Goal: Navigation & Orientation: Find specific page/section

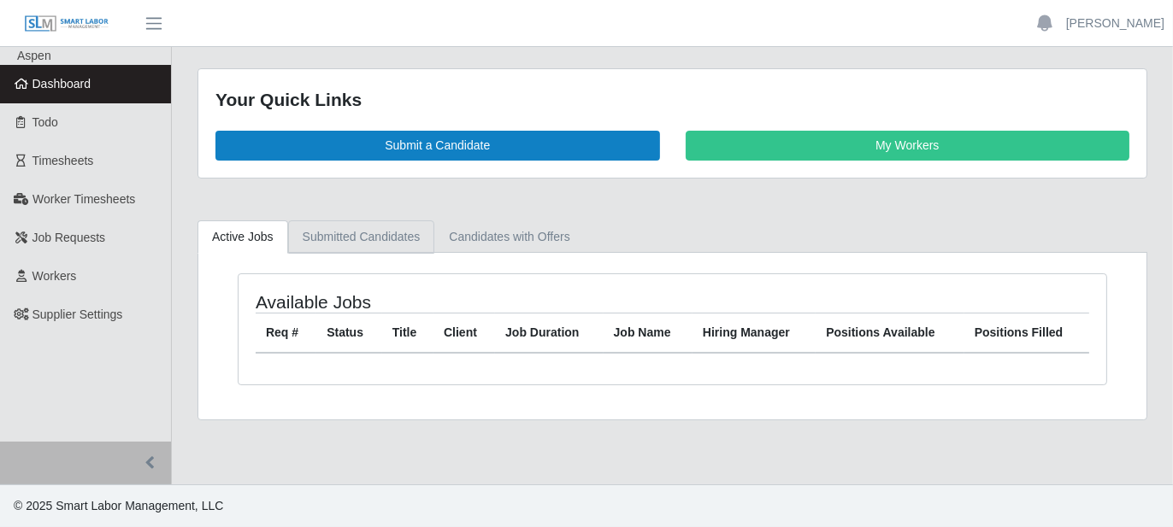
click at [325, 236] on link "Submitted Candidates" at bounding box center [361, 237] width 147 height 33
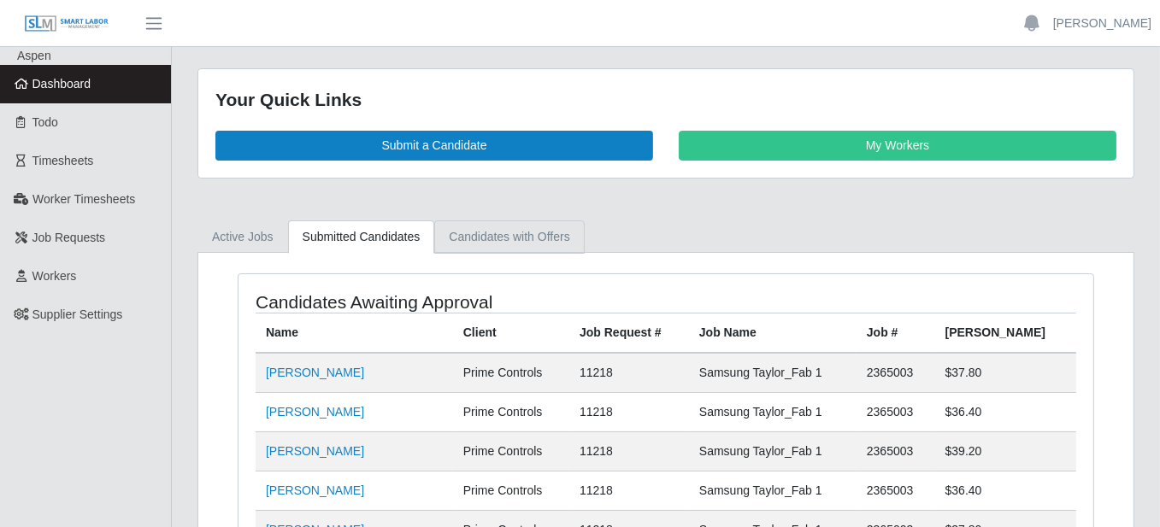
click at [478, 233] on link "Candidates with Offers" at bounding box center [509, 237] width 150 height 33
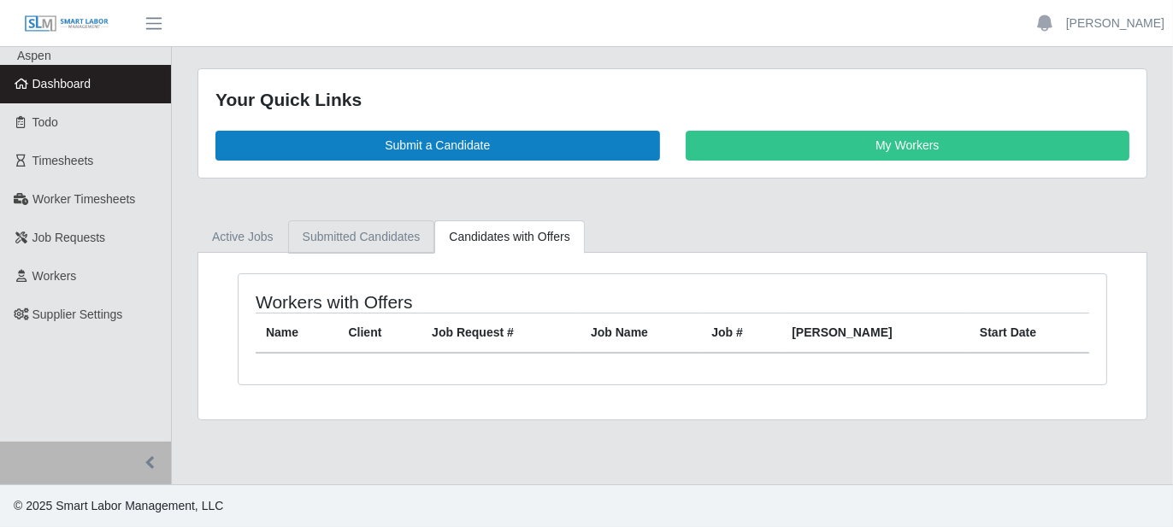
click at [376, 234] on link "Submitted Candidates" at bounding box center [361, 237] width 147 height 33
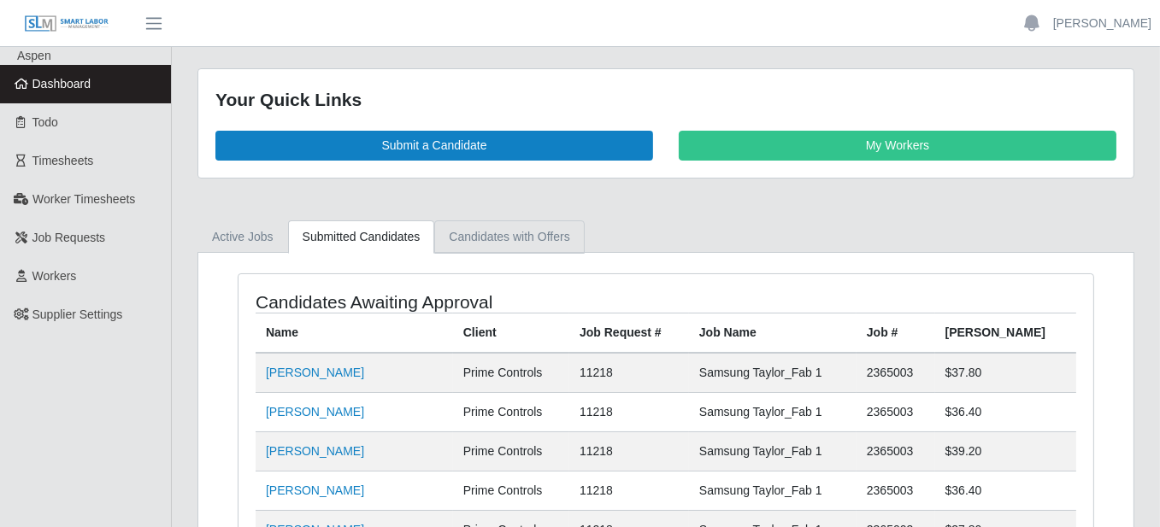
click at [456, 230] on link "Candidates with Offers" at bounding box center [509, 237] width 150 height 33
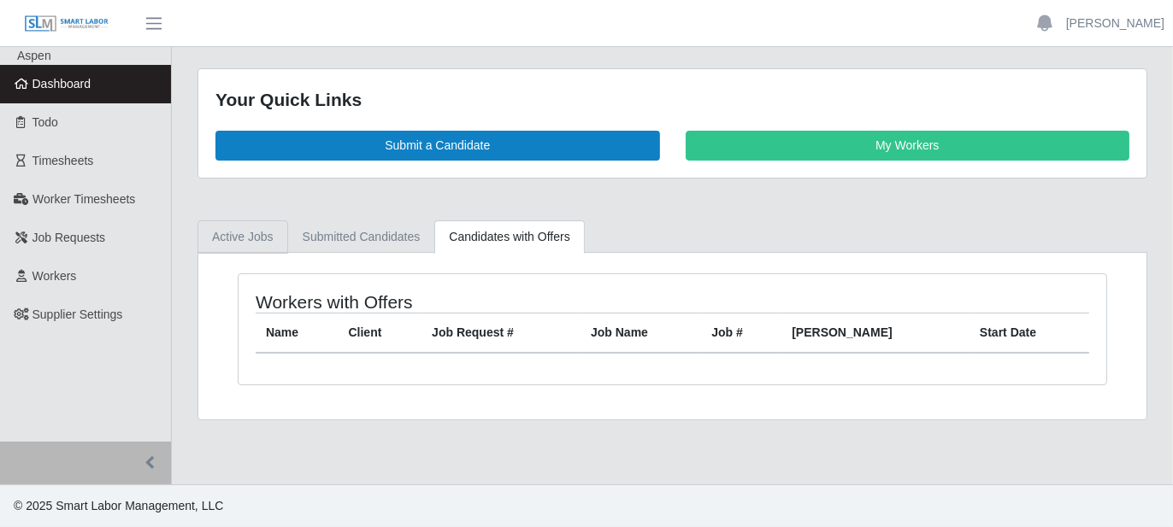
click at [240, 229] on link "Active Jobs" at bounding box center [242, 237] width 91 height 33
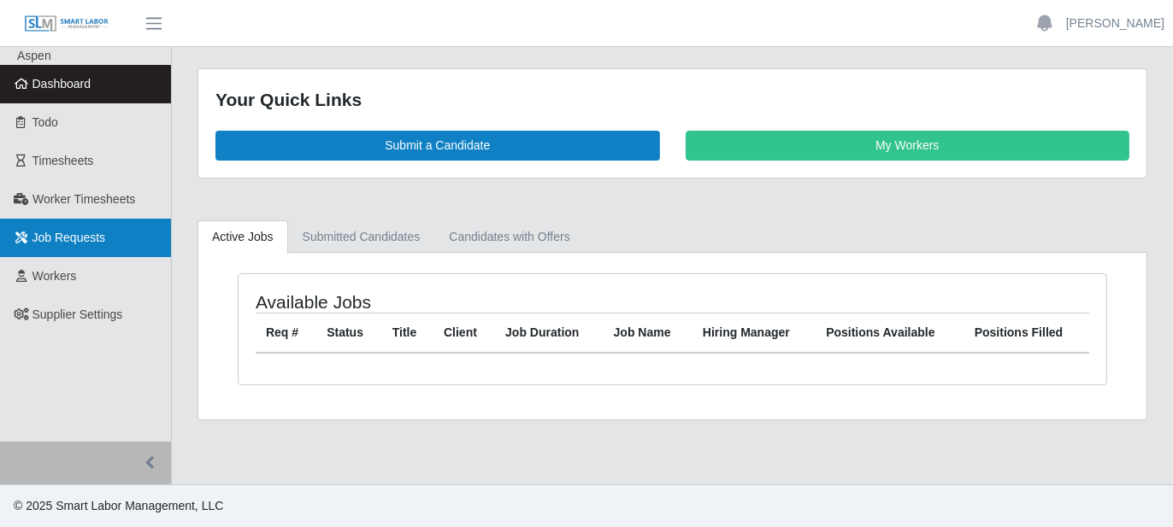
click at [93, 239] on span "Job Requests" at bounding box center [69, 238] width 74 height 14
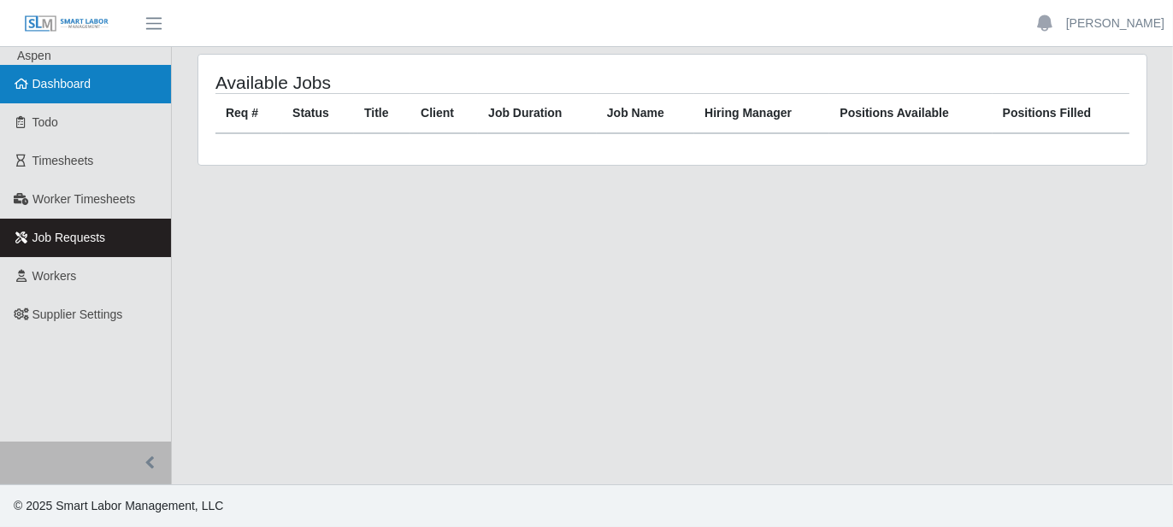
click at [79, 79] on span "Dashboard" at bounding box center [61, 84] width 59 height 14
